Goal: Browse casually: Browse casually

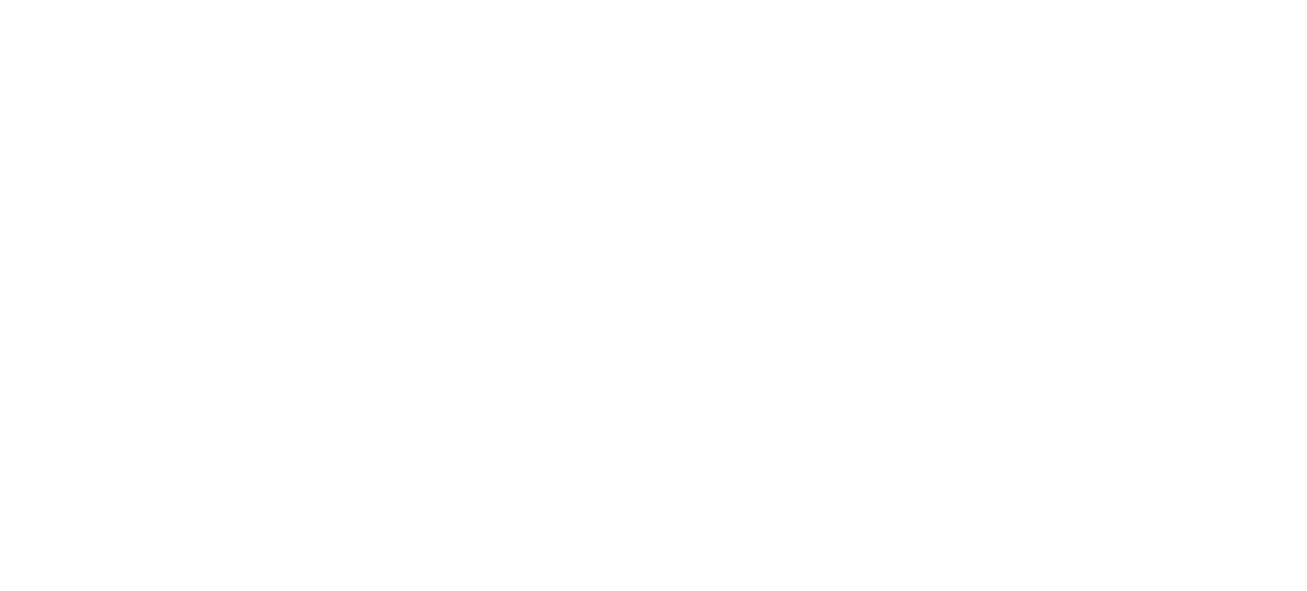
click at [1048, 280] on body at bounding box center [653, 295] width 1307 height 591
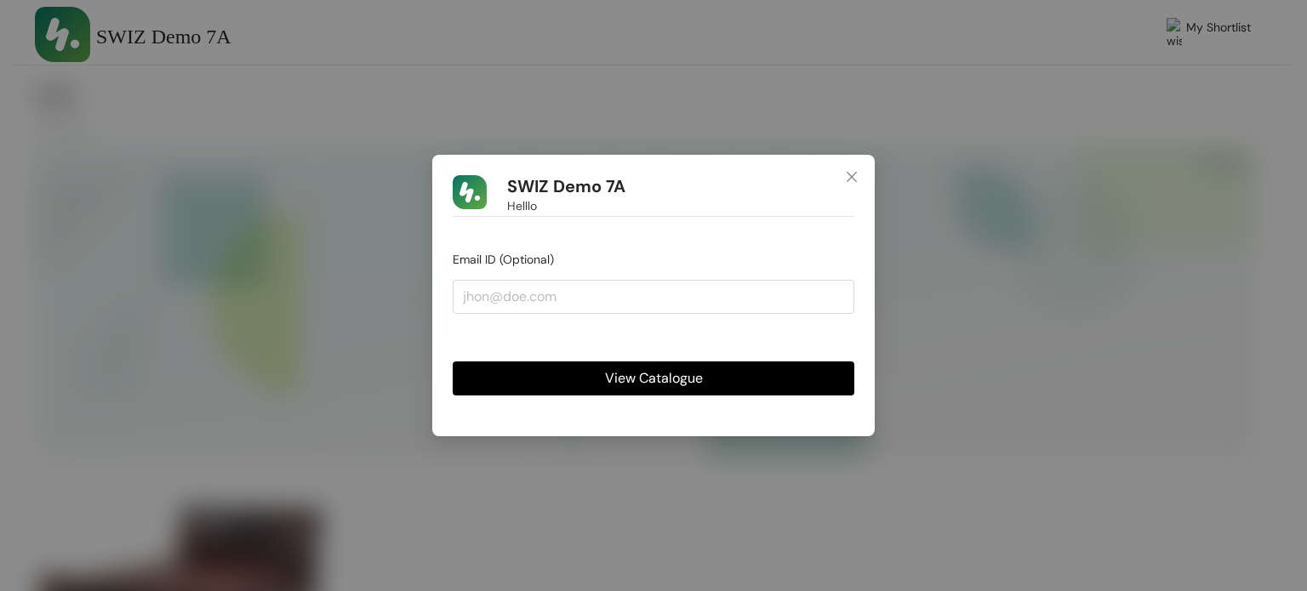
click at [669, 380] on span "View Catalogue" at bounding box center [654, 377] width 98 height 21
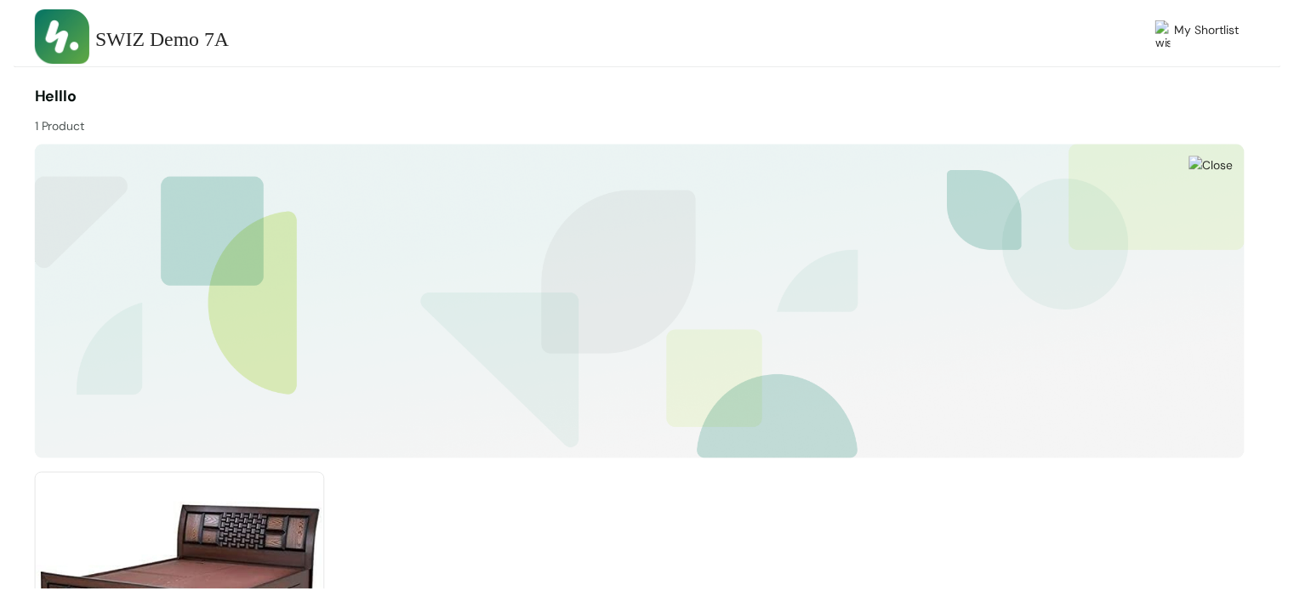
scroll to position [208, 0]
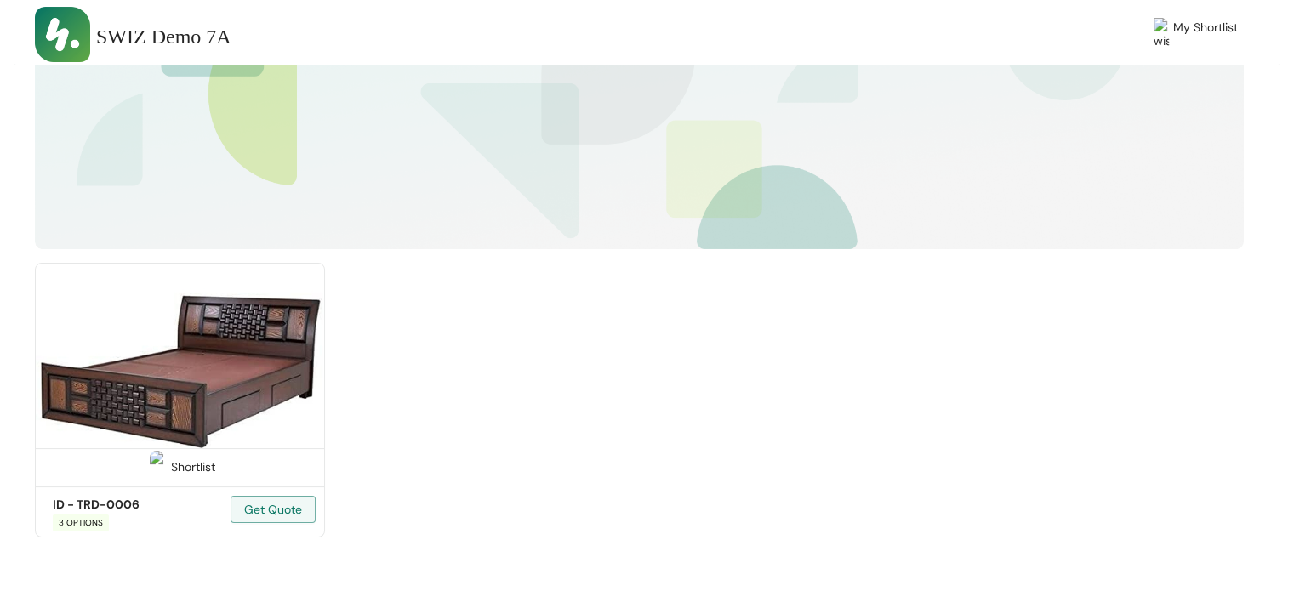
click at [204, 391] on img at bounding box center [180, 372] width 290 height 219
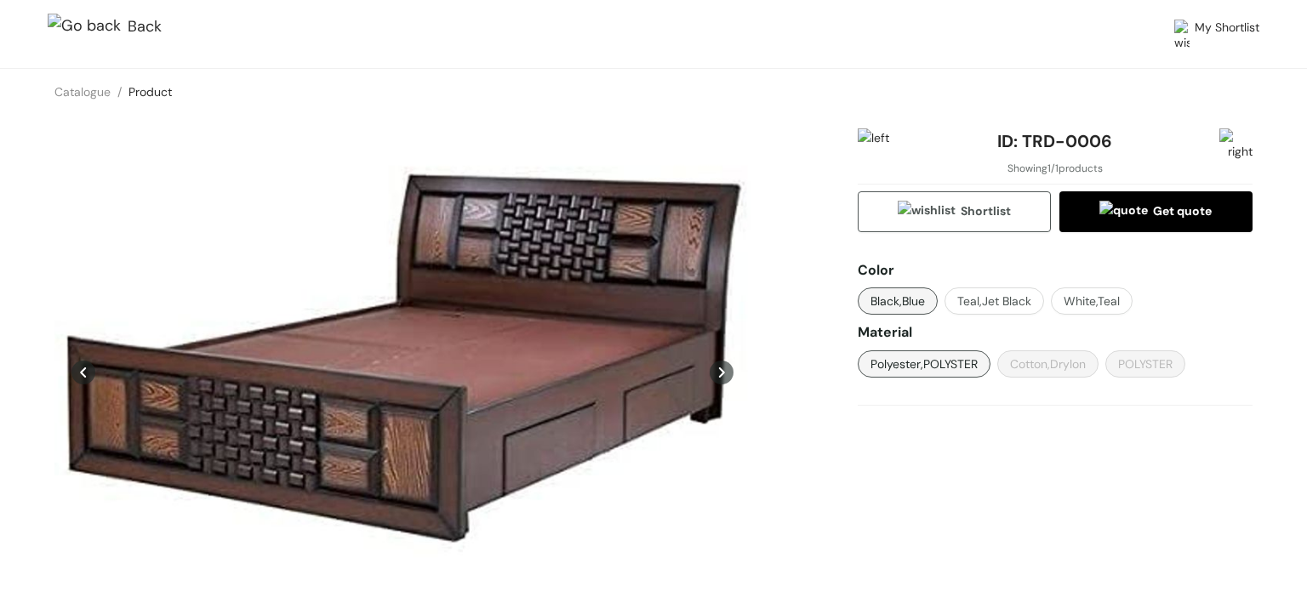
click at [50, 22] on img at bounding box center [88, 27] width 80 height 27
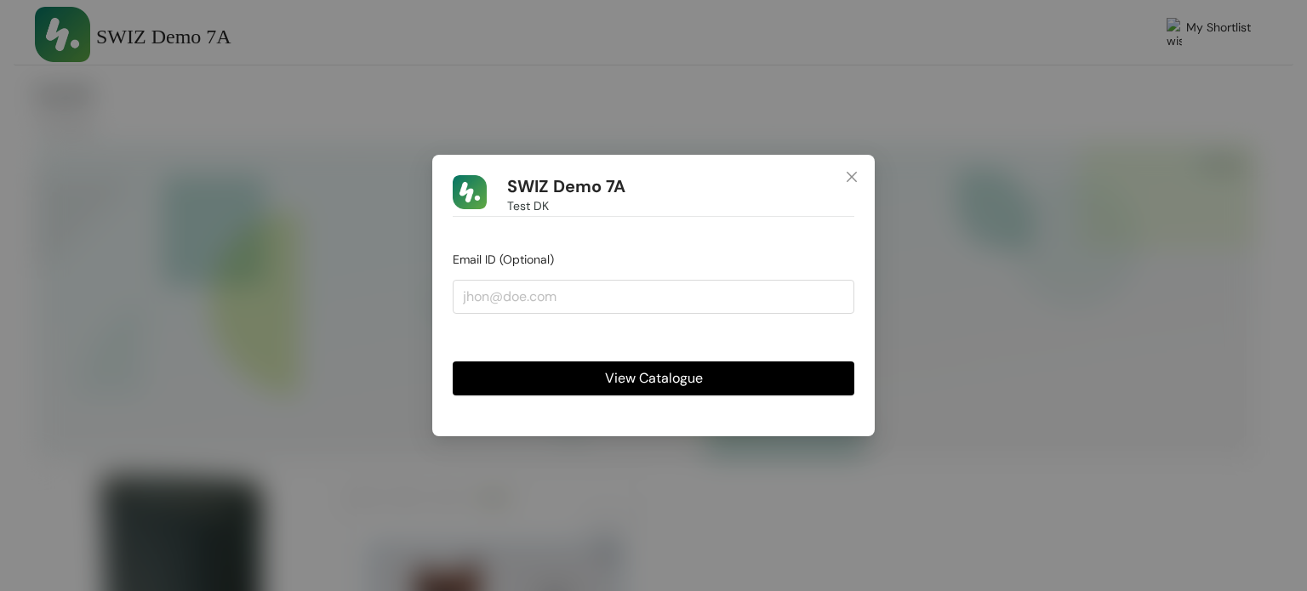
click at [633, 365] on button "View Catalogue" at bounding box center [654, 379] width 402 height 34
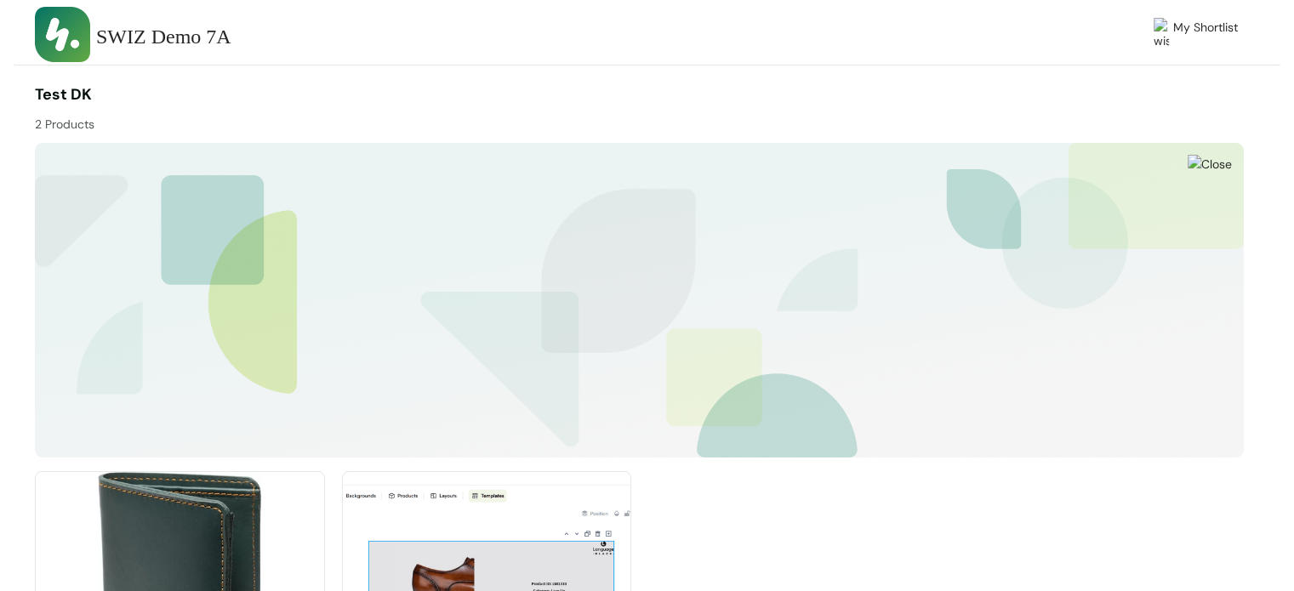
scroll to position [208, 0]
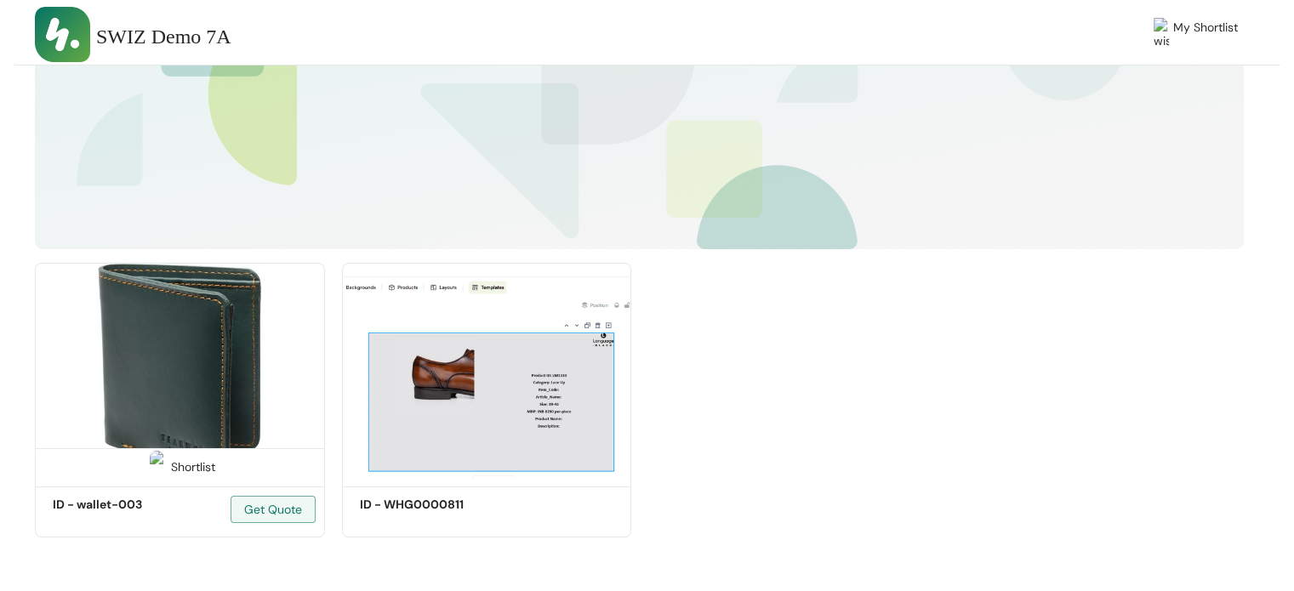
click at [240, 416] on img at bounding box center [180, 372] width 290 height 219
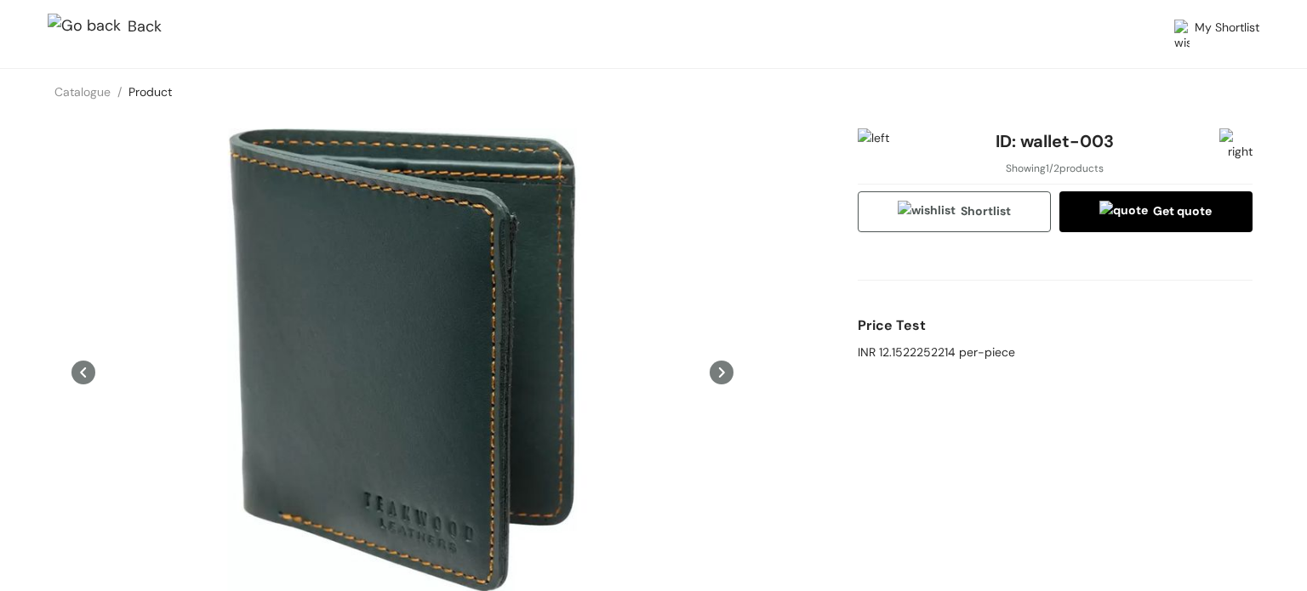
click at [1032, 345] on div "Price Test INR 12.1522252214 per-piece" at bounding box center [1054, 334] width 395 height 67
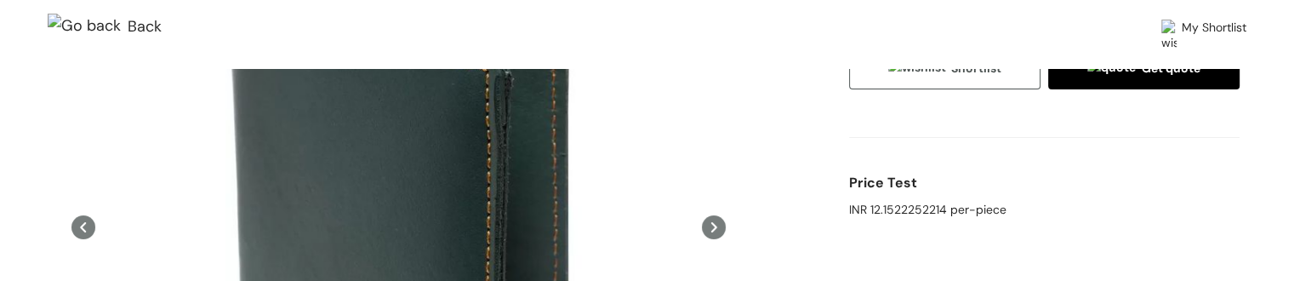
scroll to position [145, 0]
click at [919, 198] on div "INR 12.1522252214 per-piece" at bounding box center [1044, 207] width 390 height 19
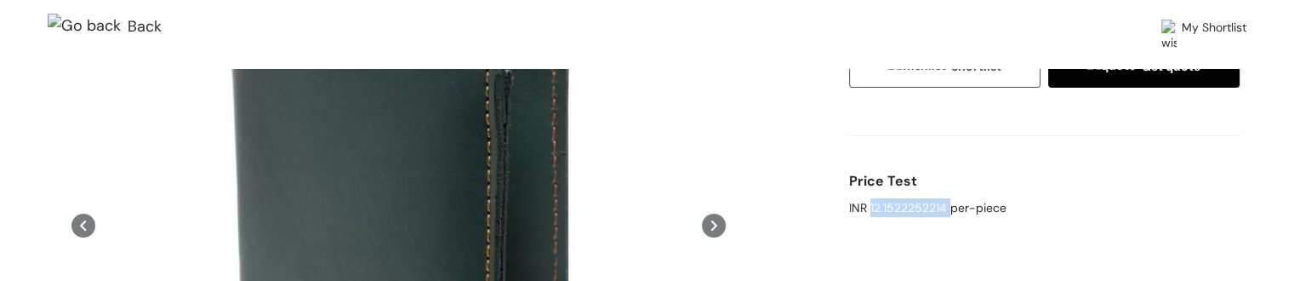
click at [919, 198] on div "INR 12.1522252214 per-piece" at bounding box center [1044, 207] width 390 height 19
click at [946, 198] on div "INR 12.1522252214 per-piece" at bounding box center [1044, 207] width 390 height 19
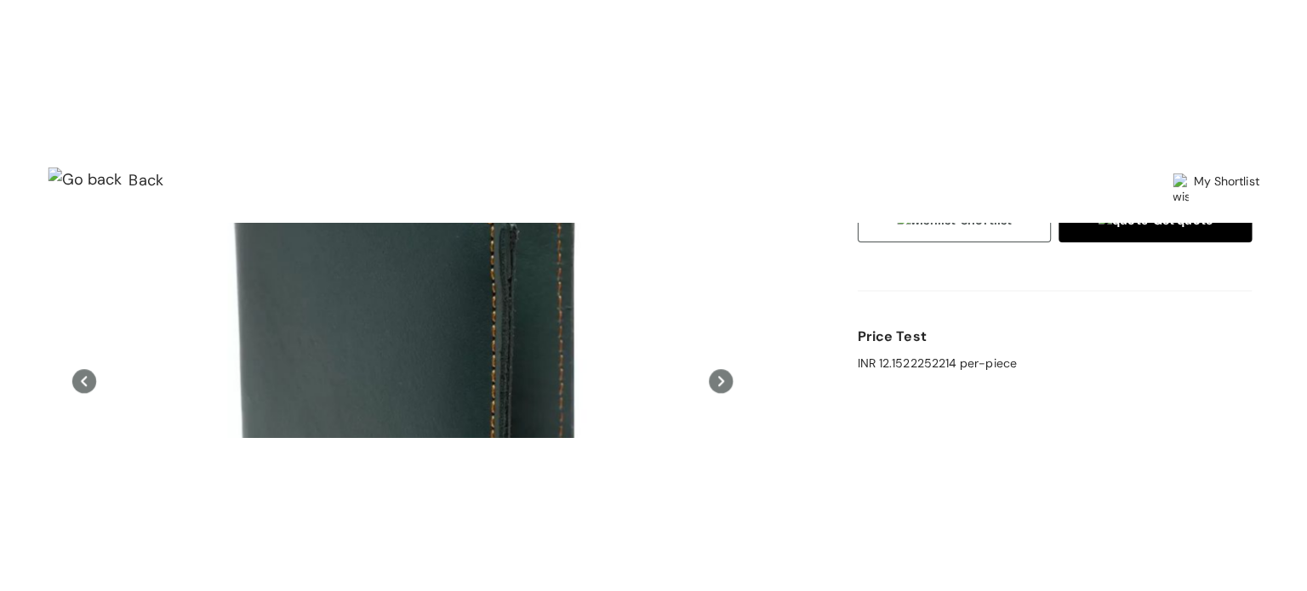
scroll to position [0, 0]
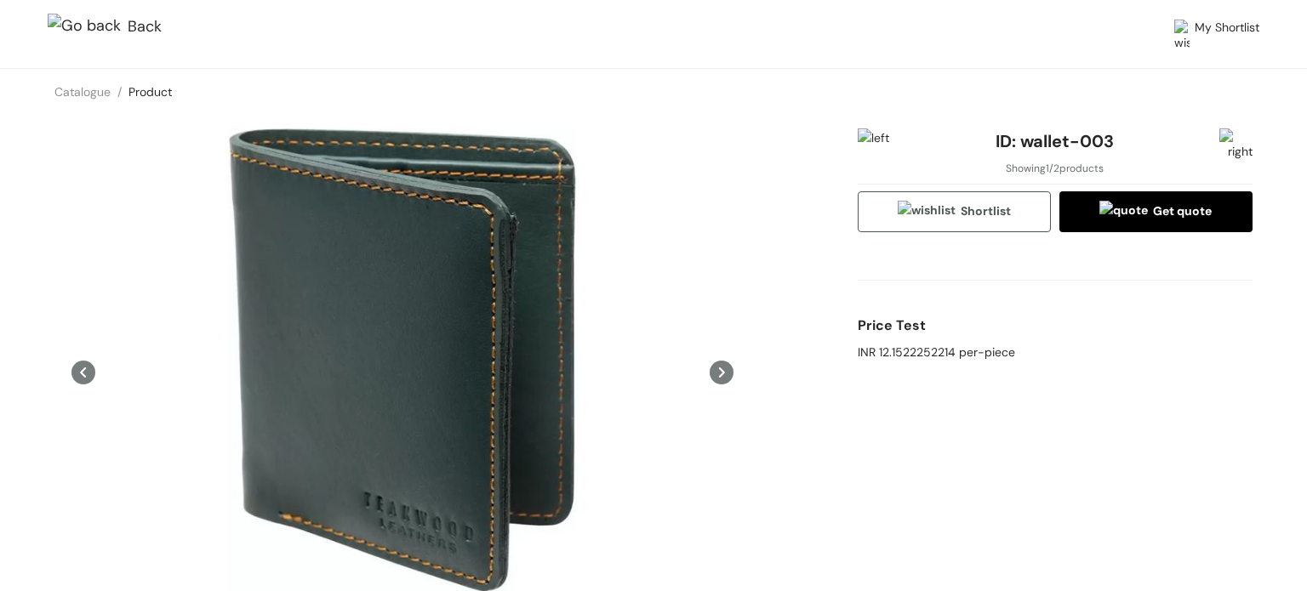
click at [1123, 276] on div "Price Test INR 12.1522252214 per-piece" at bounding box center [1054, 307] width 395 height 122
